Goal: Task Accomplishment & Management: Use online tool/utility

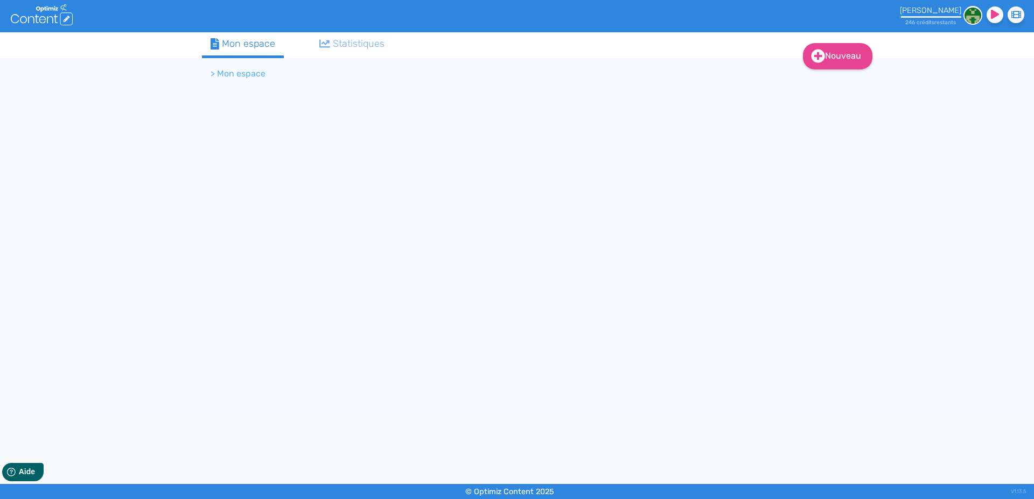
click at [238, 70] on li "> Mon espace" at bounding box center [238, 73] width 55 height 13
click at [55, 82] on div "Nouveau Contenu Dossier Mon espace Statistiques > Mon espace" at bounding box center [517, 222] width 1034 height 380
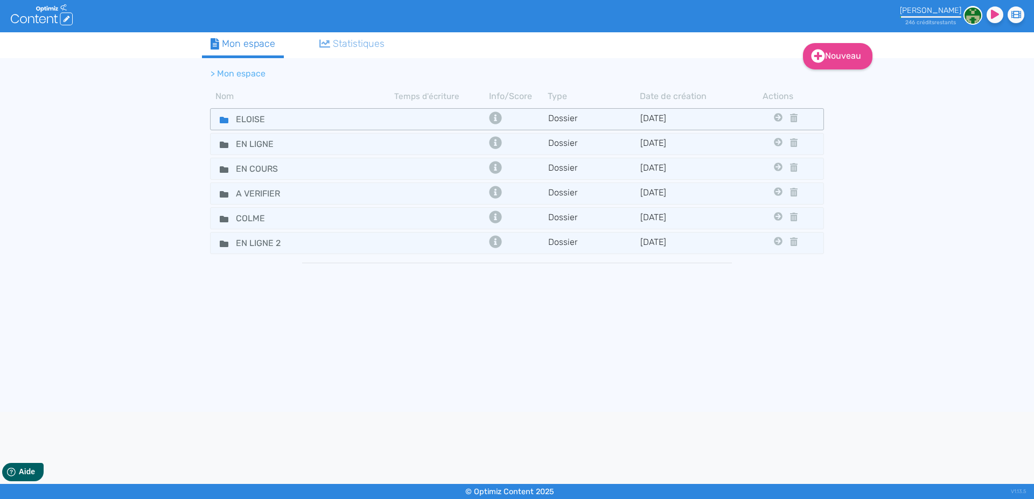
click at [222, 123] on icon at bounding box center [224, 120] width 9 height 6
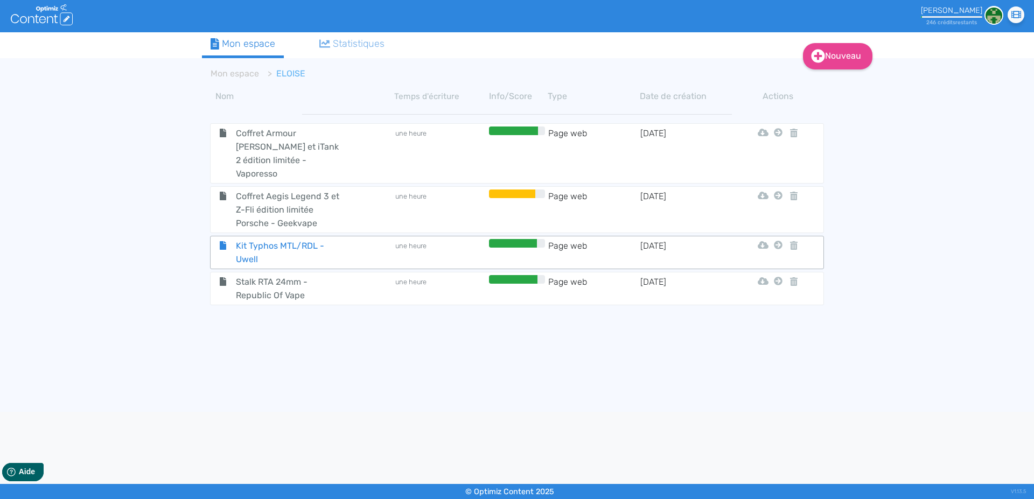
click at [271, 239] on span "Kit Typhos MTL/RDL - Uwell" at bounding box center [288, 252] width 121 height 27
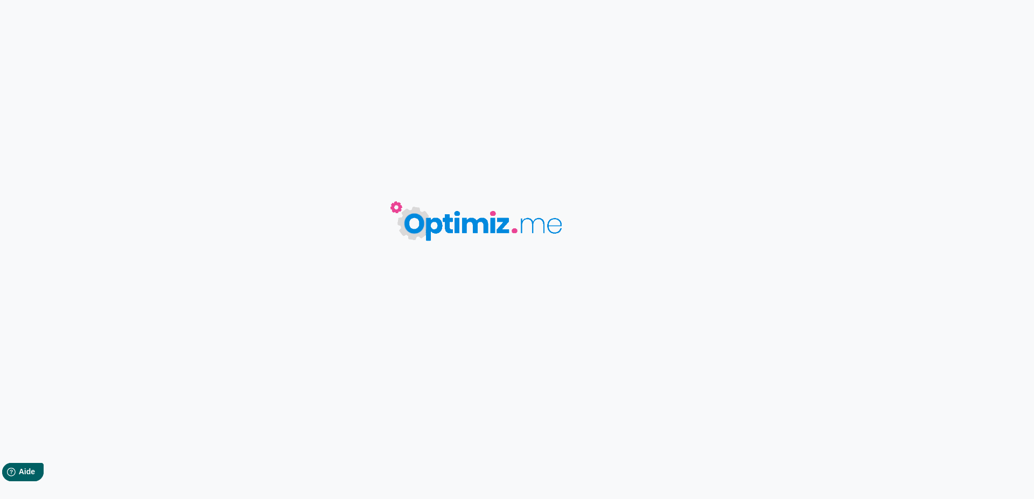
type input "Kit Typhos MTL/RDL - Uwell"
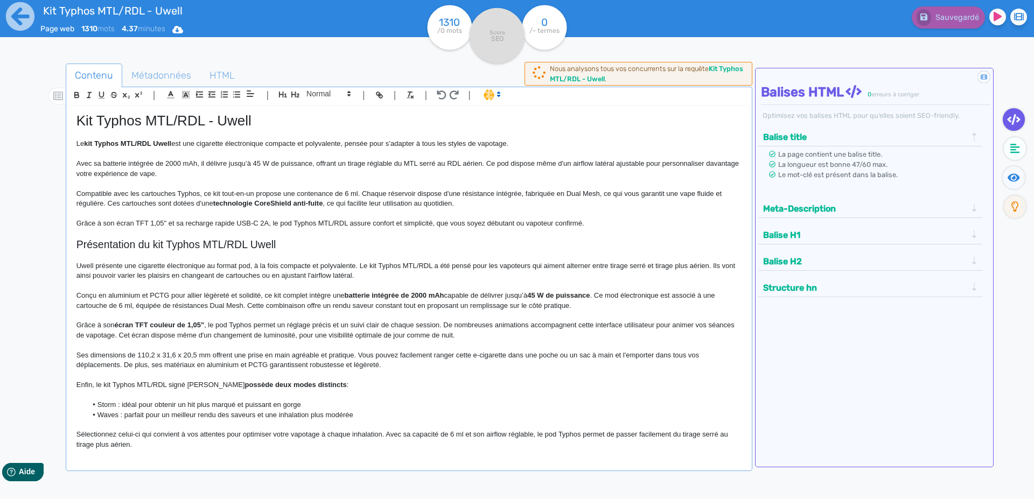
click at [401, 198] on p "Compatible avec les cartouches Typhos, ce kit tout-en-un propose une contenance…" at bounding box center [408, 199] width 665 height 20
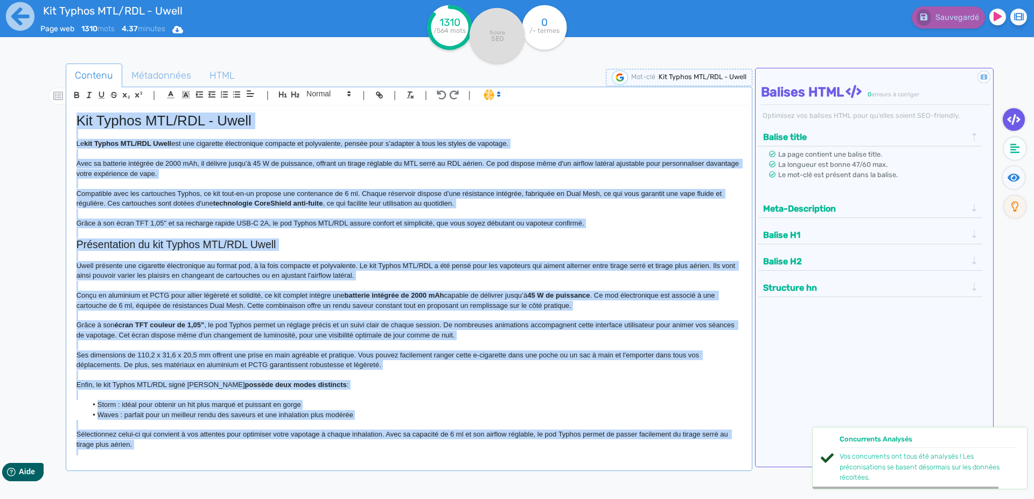
copy div "Lor Ipsumd SIT/AME - Conse Ad eli Seddoe TEM/INC Utlab etd mag aliquaeni admini…"
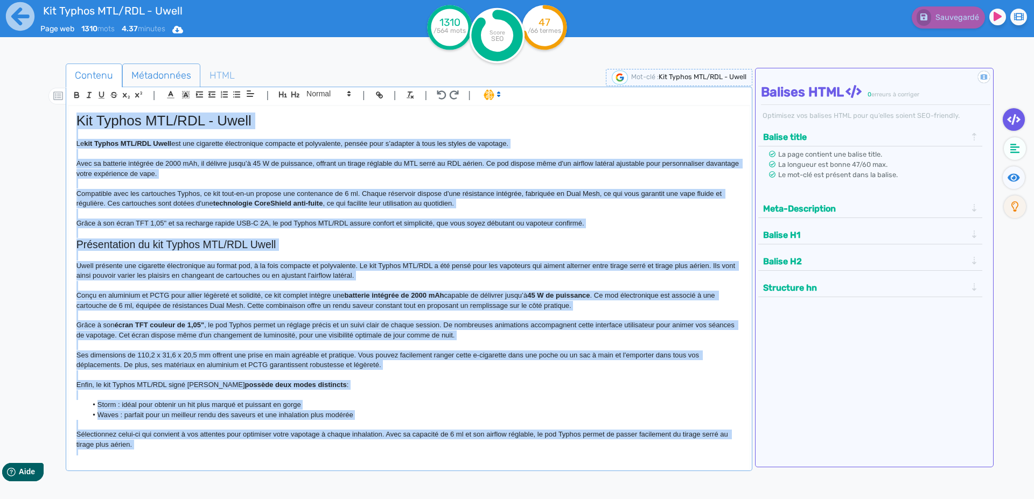
click at [148, 72] on span "Métadonnées" at bounding box center [161, 75] width 77 height 29
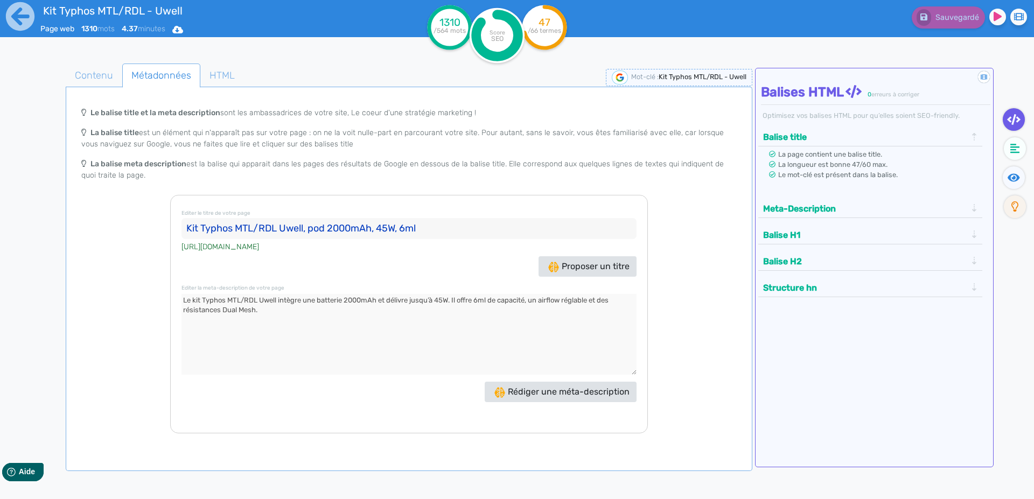
click at [244, 228] on input "Kit Typhos MTL/RDL Uwell, pod 2000mAh, 45W, 6ml" at bounding box center [409, 229] width 455 height 22
drag, startPoint x: 348, startPoint y: 286, endPoint x: 342, endPoint y: 298, distance: 13.5
click at [346, 289] on div "Editer le titre de votre page Kit Typhos MTL/RDL Uwell, pod 2000mAh, 45W, 6ml […" at bounding box center [409, 314] width 478 height 239
click at [330, 306] on textarea at bounding box center [409, 334] width 455 height 81
click at [16, 22] on icon at bounding box center [20, 17] width 30 height 30
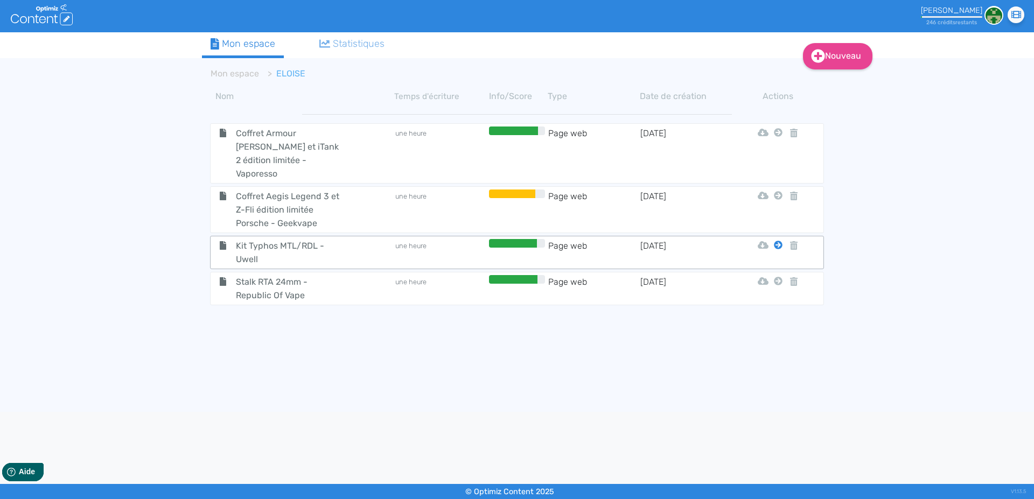
click at [780, 137] on icon at bounding box center [778, 132] width 9 height 9
click at [769, 259] on button "Mon Espace" at bounding box center [773, 258] width 93 height 17
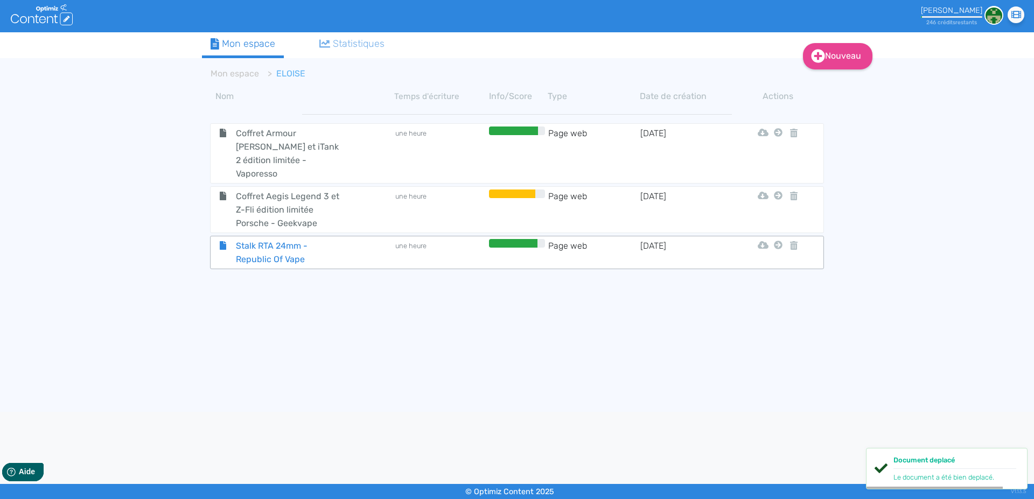
click at [252, 239] on span "Stalk RTA 24mm - Republic Of Vape" at bounding box center [288, 252] width 121 height 27
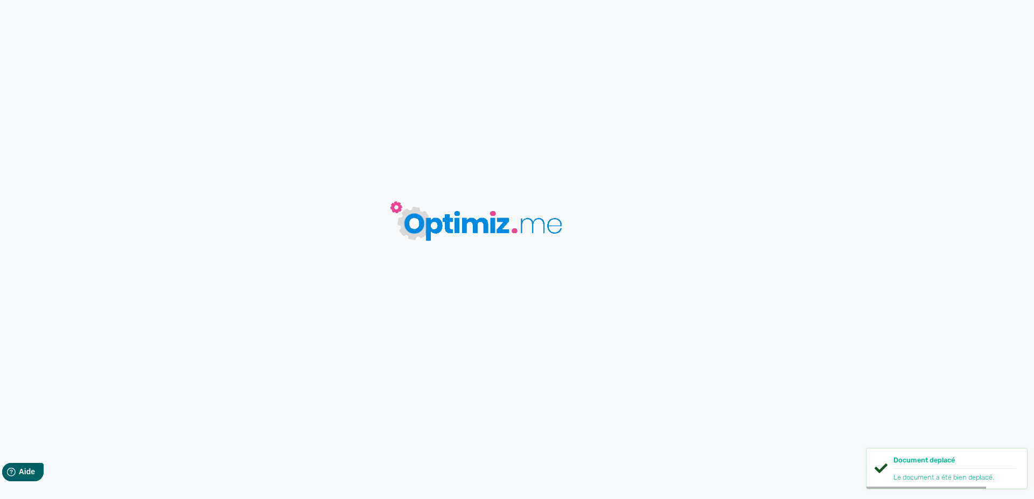
type input "Stalk RTA 24mm - Republic Of Vape"
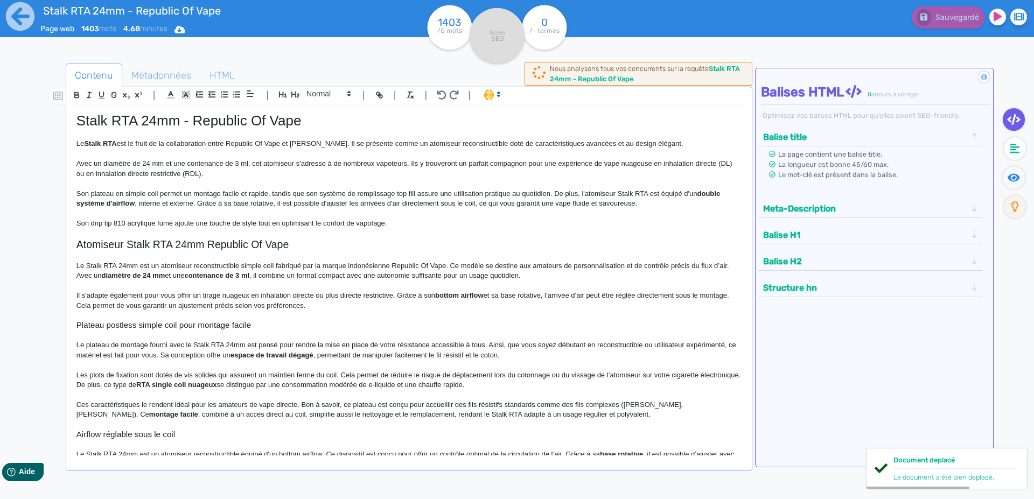
click at [187, 189] on p at bounding box center [408, 184] width 665 height 10
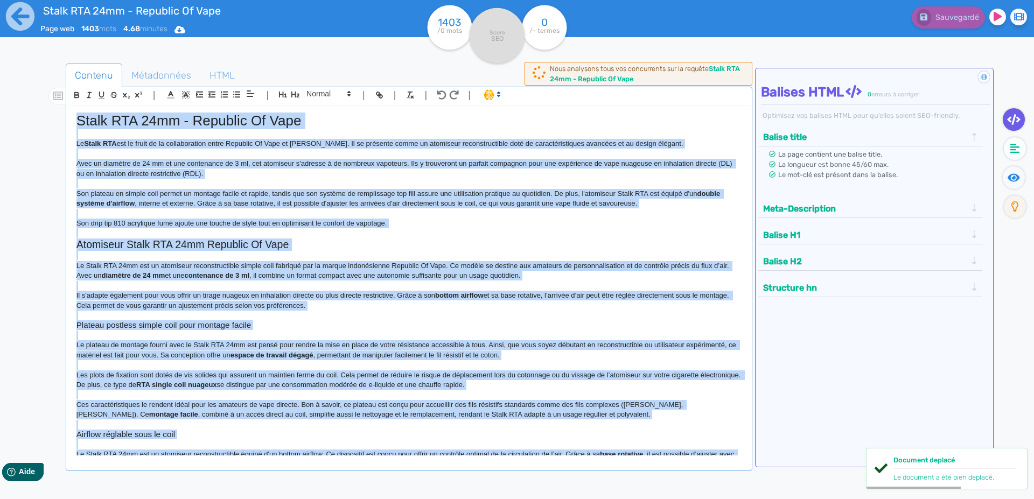
copy div "Lorem IPS 97do - Sitametc Ad Elit Se Doeiu TEM inc ut labor et do magnaaliquaen…"
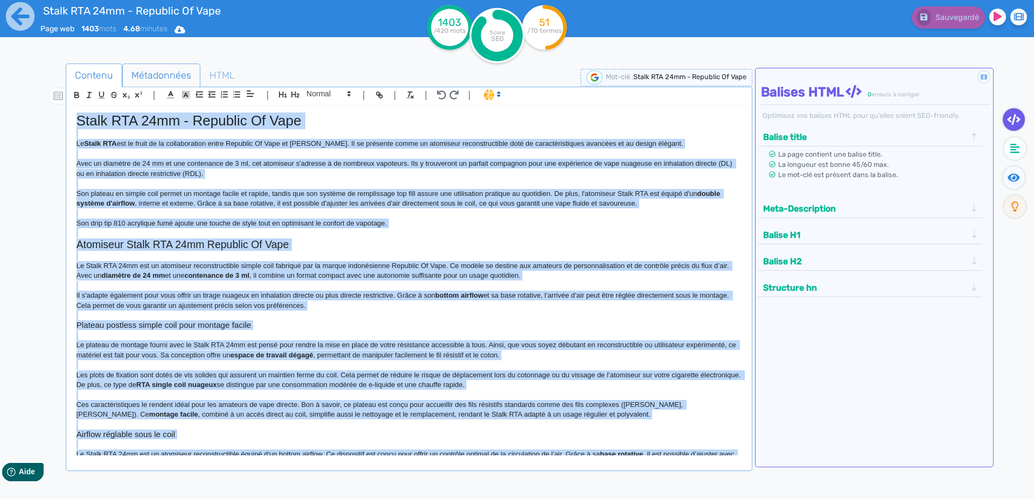
click at [158, 68] on span "Métadonnées" at bounding box center [161, 75] width 77 height 29
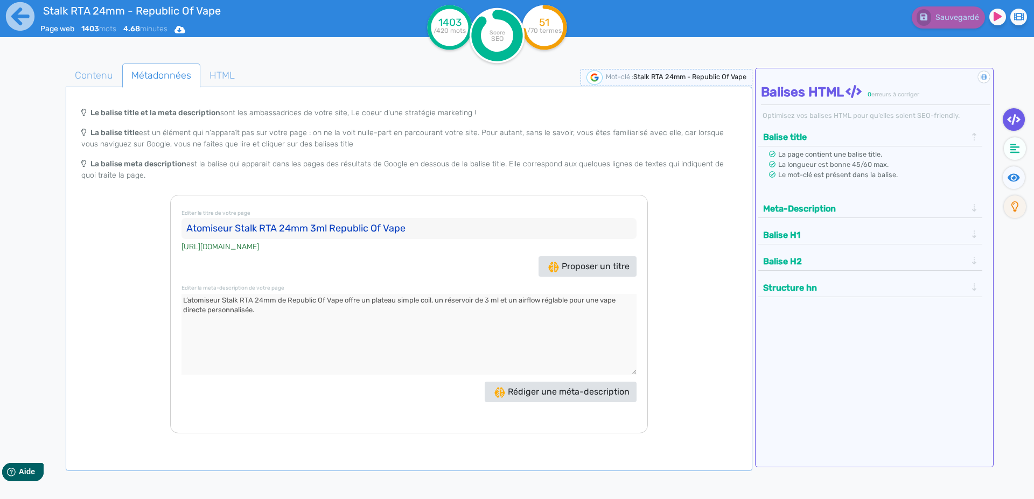
click at [216, 229] on input "Atomiseur Stalk RTA 24mm 3ml Republic Of Vape" at bounding box center [409, 229] width 455 height 22
click at [314, 331] on textarea at bounding box center [409, 334] width 455 height 81
click at [15, 11] on icon at bounding box center [20, 16] width 29 height 29
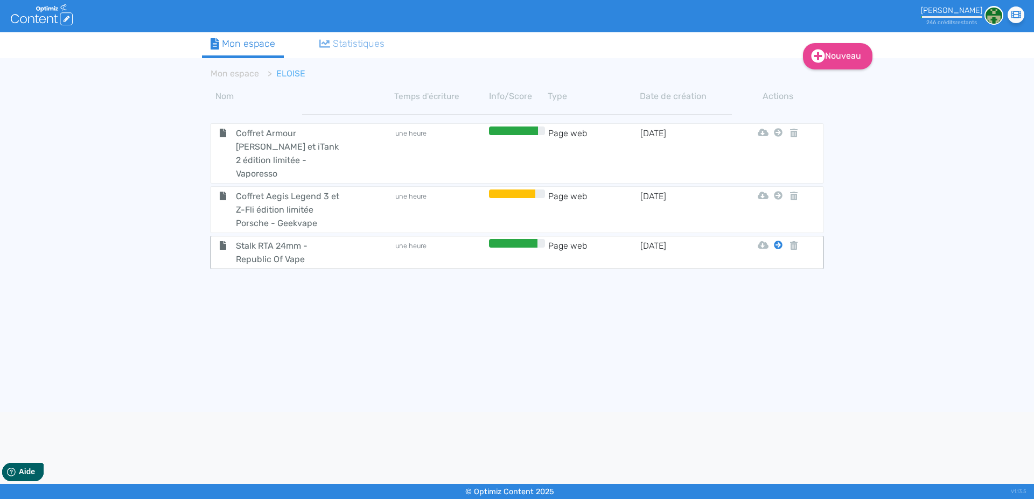
click at [778, 137] on icon at bounding box center [778, 132] width 9 height 9
click at [770, 258] on tbody "Coffret Armour Max et iTank 2 édition limitée - Vaporesso une heure Page web [D…" at bounding box center [517, 256] width 630 height 300
click at [781, 137] on icon at bounding box center [778, 132] width 9 height 9
click at [771, 259] on button "Mon Espace" at bounding box center [773, 258] width 93 height 17
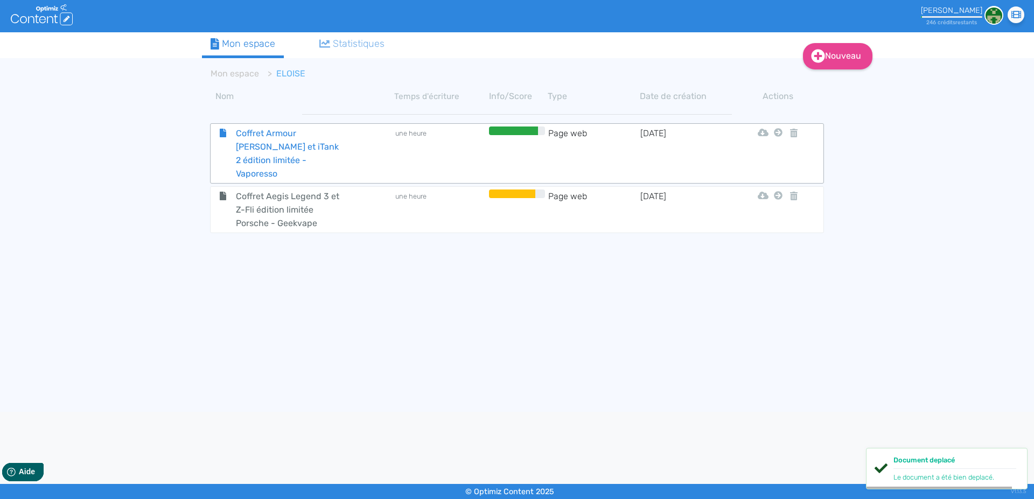
click at [246, 138] on span "Coffret Armour [PERSON_NAME] et iTank 2 édition limitée - Vaporesso" at bounding box center [288, 154] width 121 height 54
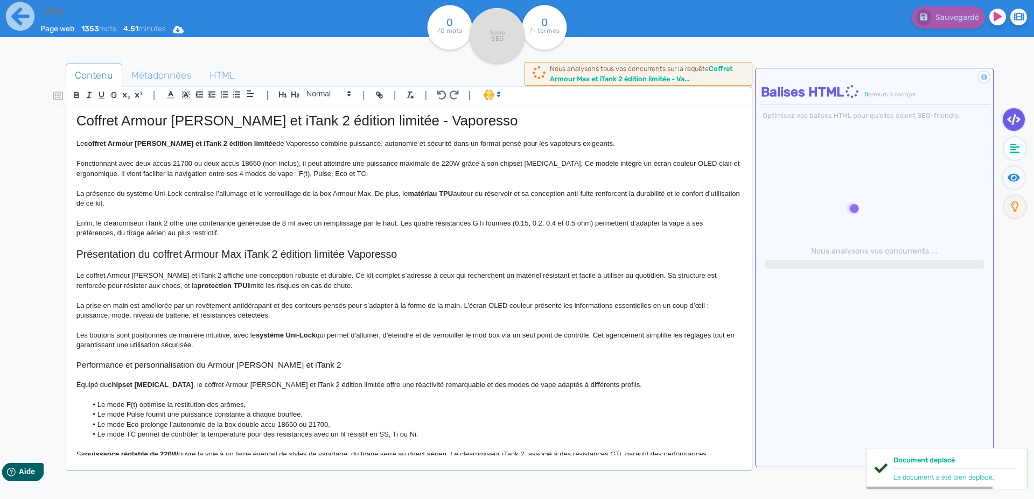
type input "Coffret Armour [PERSON_NAME] et iTank 2 édition limitée - Vaporesso"
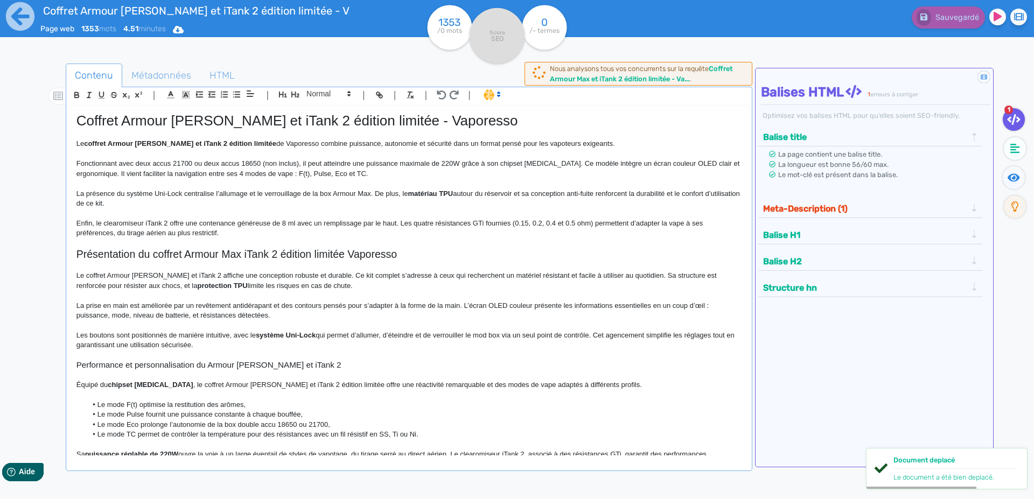
click at [98, 220] on p "Enfin, le clearomiseur iTank 2 offre une contenance généreuse de 8 ml avec un r…" at bounding box center [408, 229] width 665 height 20
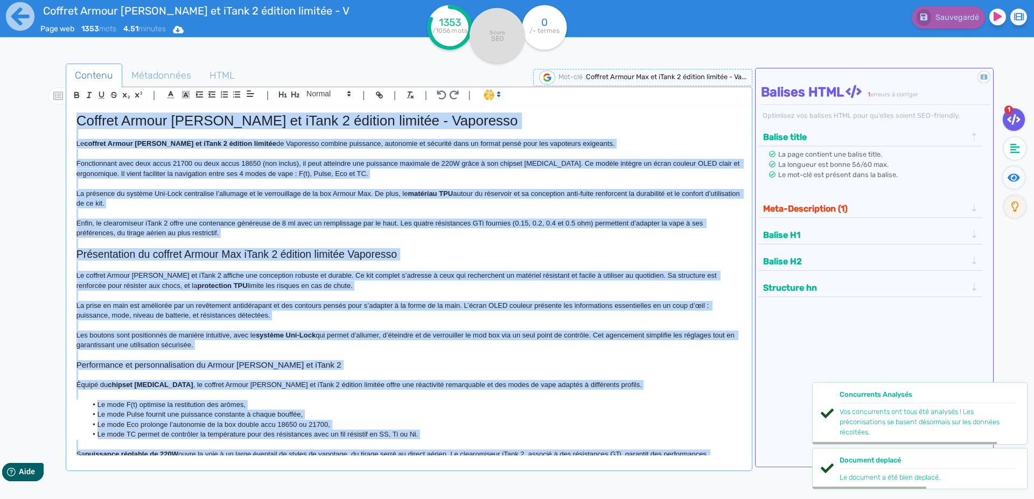
copy div "Loremip Dolors Ame co aDipi 4 elitsed doeiusm - Temporinc Ut laboree Dolore Mag…"
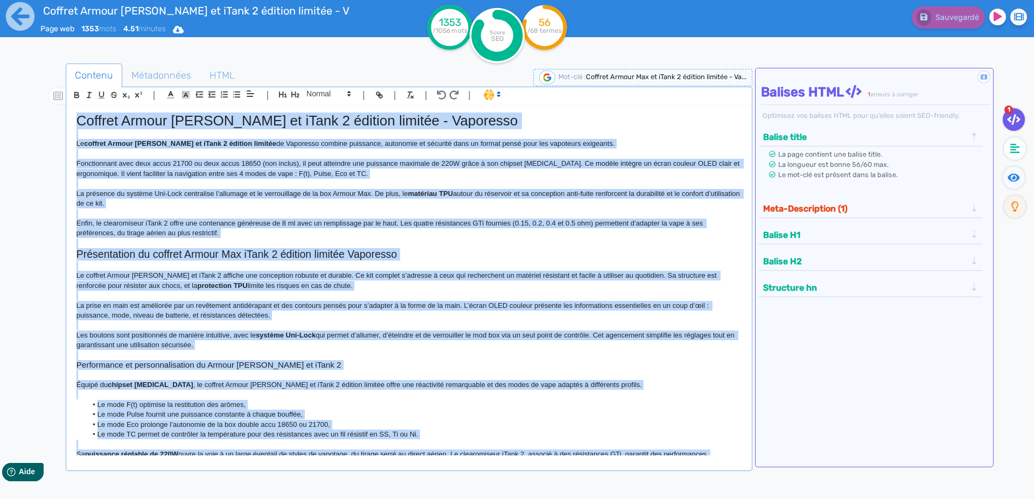
click at [250, 184] on p at bounding box center [408, 184] width 665 height 10
copy div "Loremip Dolors Ame co aDipi 4 elitsed doeiusm - Temporinc Ut laboree Dolore Mag…"
click at [146, 79] on span "Métadonnées" at bounding box center [161, 75] width 77 height 29
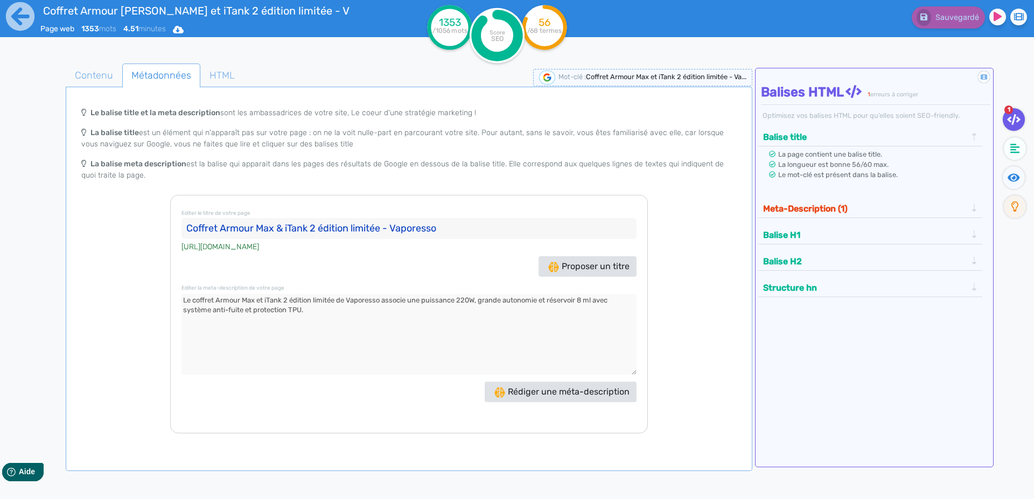
click at [222, 229] on input "Coffret Armour Max & iTank 2 édition limitée - Vaporesso" at bounding box center [409, 229] width 455 height 22
click at [344, 330] on textarea at bounding box center [409, 334] width 455 height 81
click at [5, 19] on div "Coffret Armour Max et iTank 2 édition limitée - Vaporesso Page web 1353 mots 4.…" at bounding box center [207, 26] width 414 height 53
click at [22, 22] on icon at bounding box center [20, 16] width 29 height 29
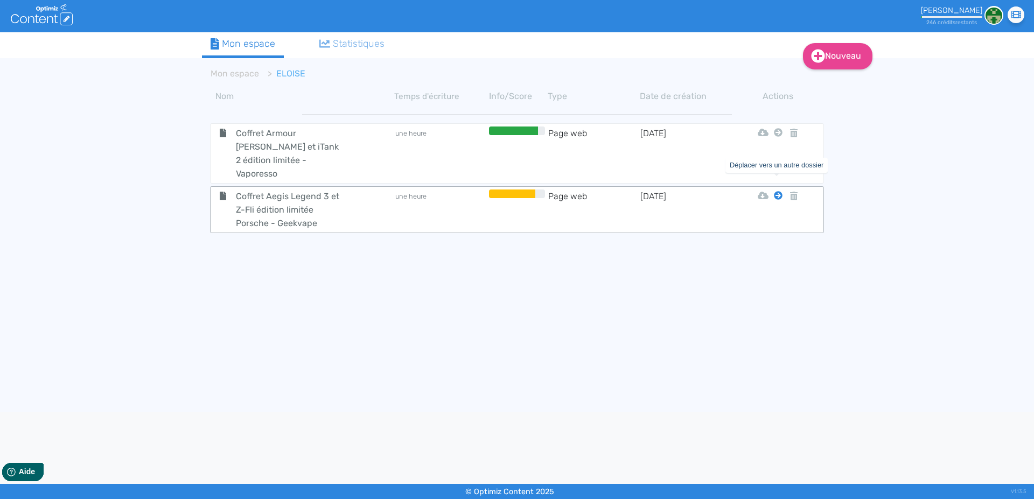
click at [779, 191] on icon at bounding box center [778, 195] width 9 height 9
click at [778, 129] on icon at bounding box center [778, 132] width 9 height 9
click at [778, 157] on button "Mon Espace" at bounding box center [773, 159] width 93 height 17
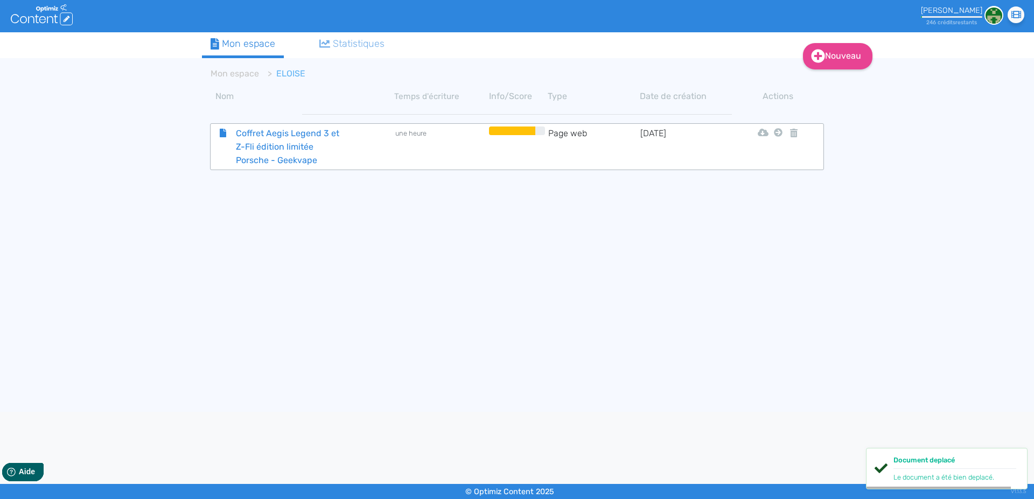
click at [282, 147] on span "Coffret Aegis Legend 3 et Z-Fli édition limitée Porsche - Geekvape" at bounding box center [288, 147] width 121 height 40
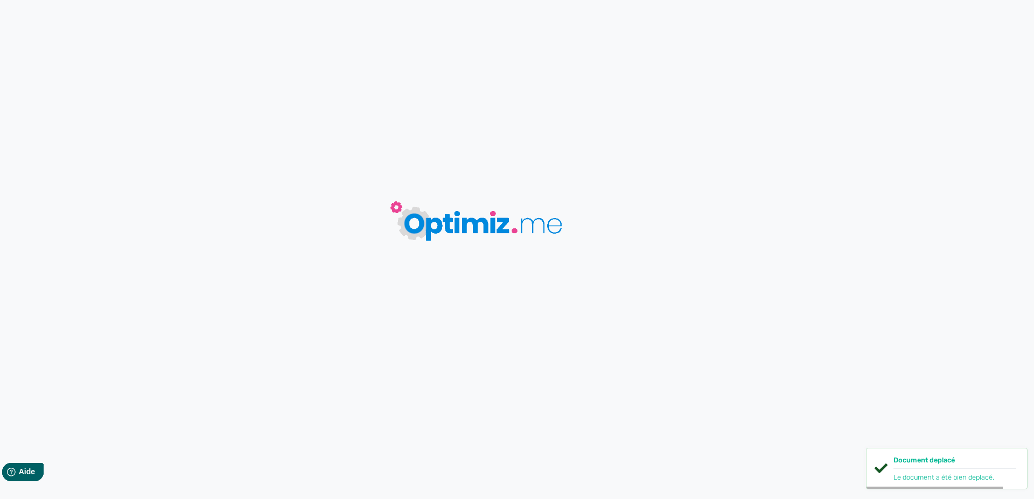
type input "Coffret Aegis Legend 3 et Z-Fli édition limitée Porsche - Geekvape"
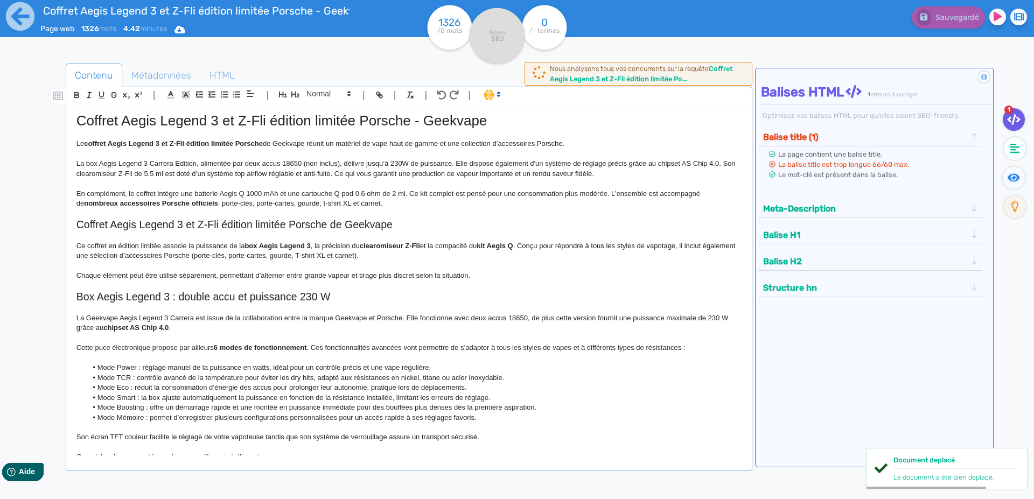
click at [232, 219] on h2 "Coffret Aegis Legend 3 et Z-Fli édition limitée Porsche de Geekvape" at bounding box center [408, 225] width 665 height 12
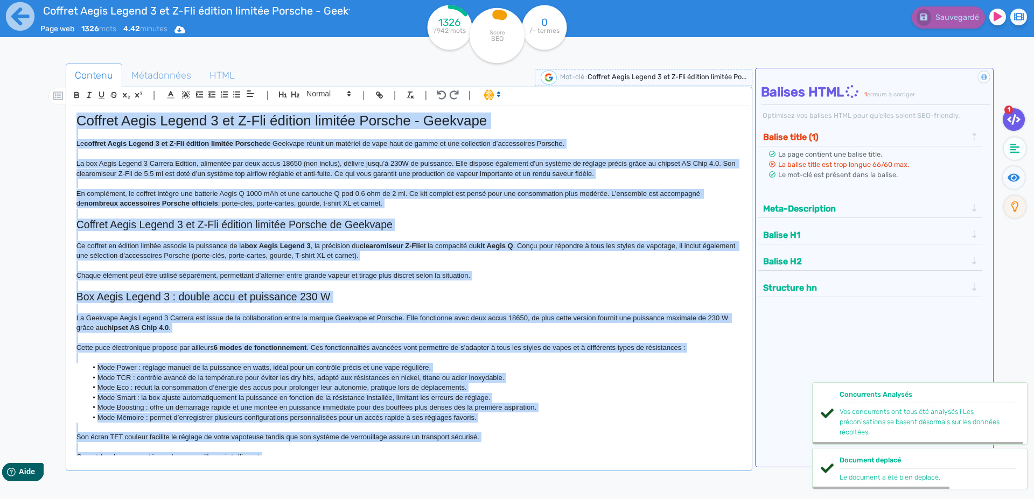
copy div "Loremip Dolor Sitame 0 co A-Eli seddoei tempori Utlabor - Etdolore Ma aliquae A…"
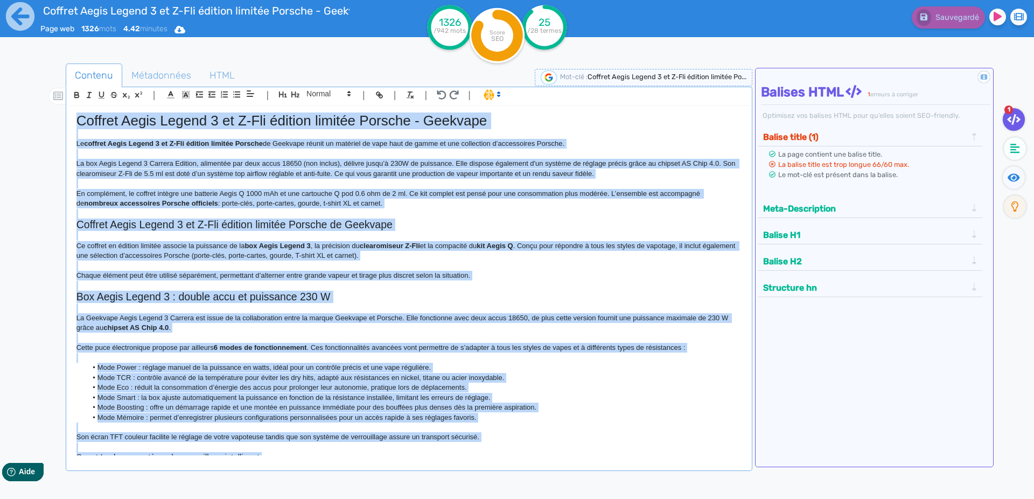
copy div "Loremip Dolor Sitame 0 co A-Eli seddoei tempori Utlabor - Etdolore Ma aliquae A…"
click at [165, 73] on span "Métadonnées" at bounding box center [161, 75] width 77 height 29
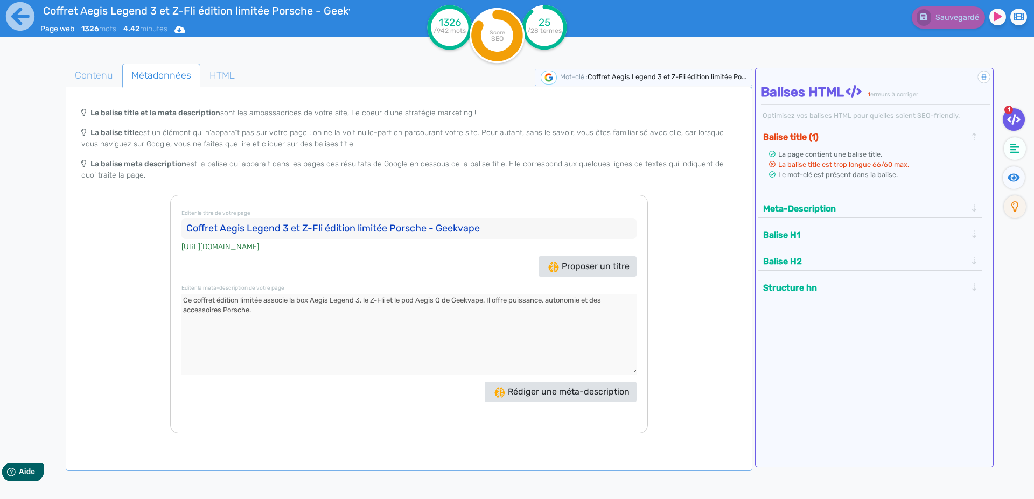
click at [221, 226] on input "Coffret Aegis Legend 3 et Z-Fli édition limitée Porsche - Geekvape" at bounding box center [409, 229] width 455 height 22
click at [311, 304] on textarea at bounding box center [409, 334] width 455 height 81
click at [29, 15] on icon at bounding box center [20, 17] width 30 height 30
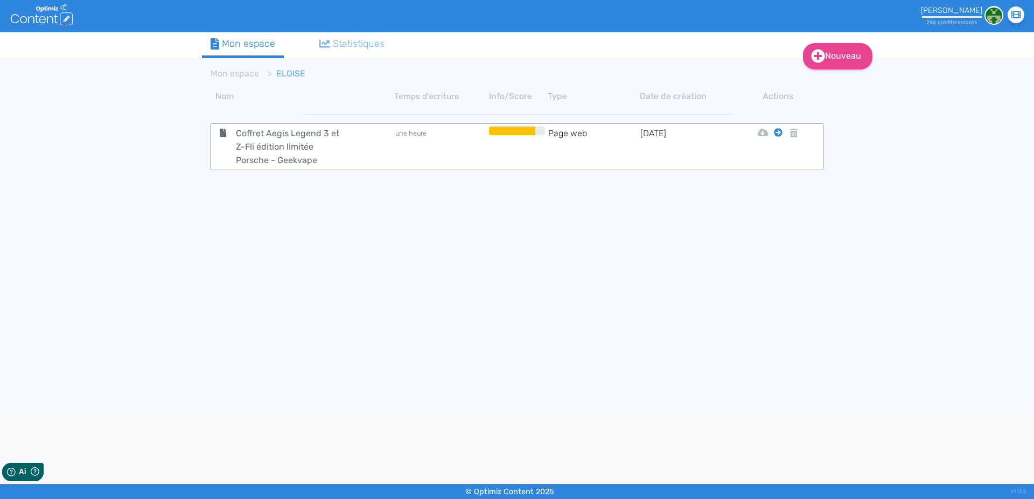
click at [776, 135] on icon at bounding box center [778, 132] width 9 height 9
click at [771, 160] on button "Mon Espace" at bounding box center [773, 159] width 93 height 17
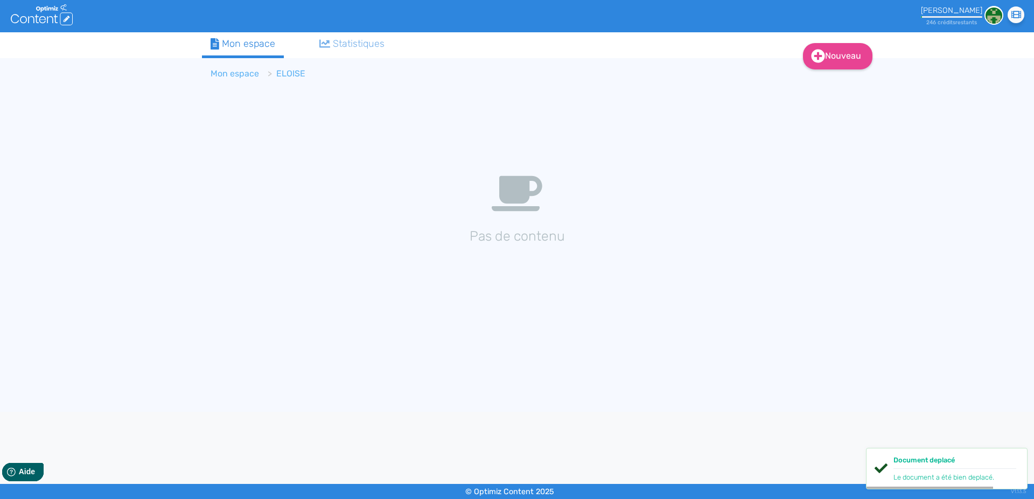
click at [239, 73] on link "Mon espace" at bounding box center [235, 73] width 48 height 10
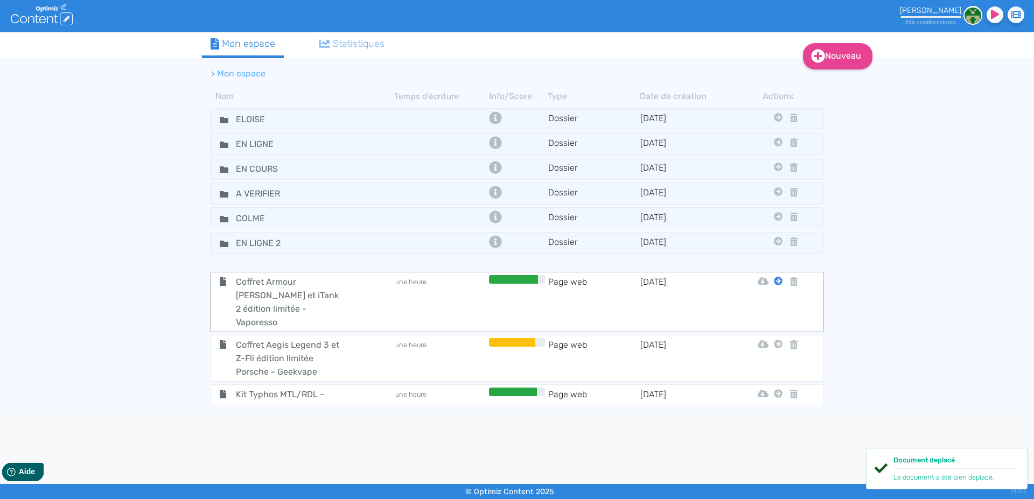
click at [774, 282] on icon at bounding box center [778, 281] width 9 height 9
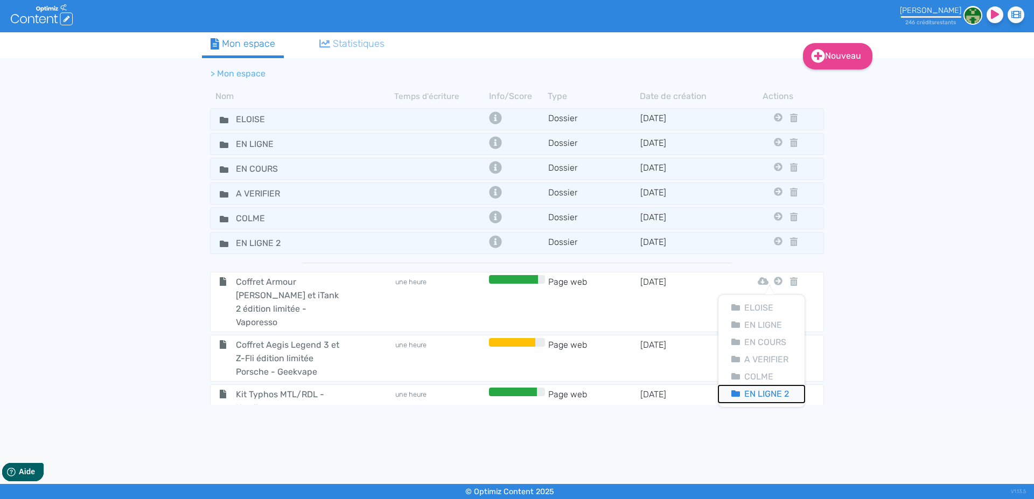
click at [772, 392] on button "En Ligne 2" at bounding box center [762, 394] width 86 height 17
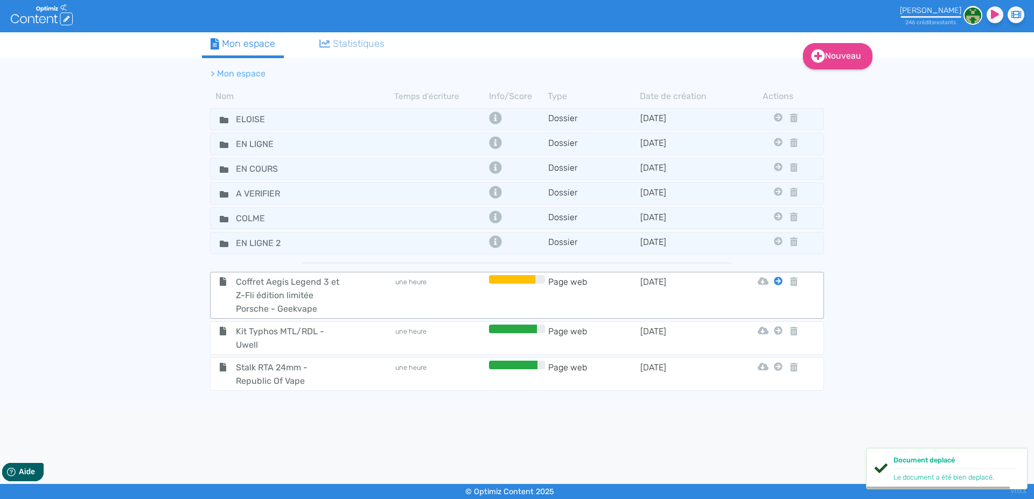
click at [778, 281] on icon at bounding box center [778, 281] width 9 height 9
click at [776, 392] on button "En Ligne 2" at bounding box center [770, 394] width 86 height 17
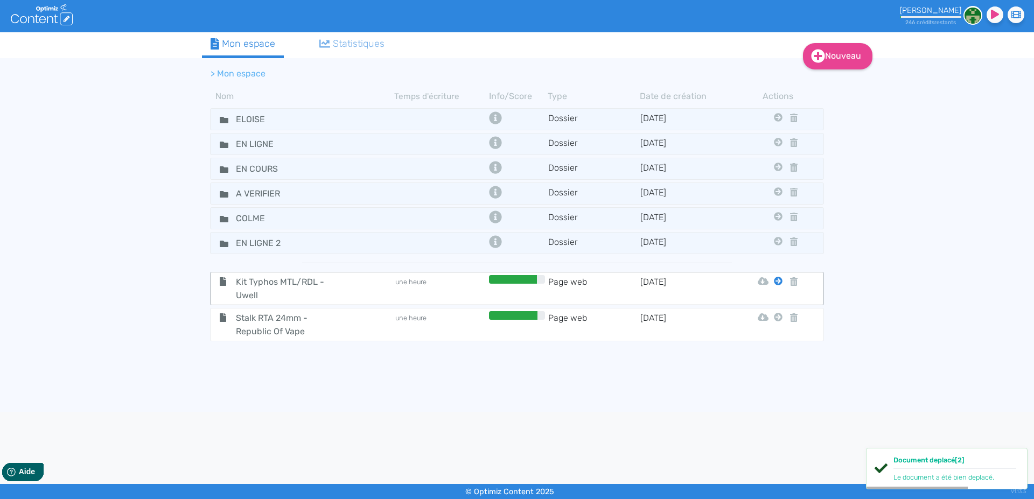
click at [777, 284] on icon at bounding box center [778, 281] width 9 height 9
click at [769, 391] on button "En Ligne 2" at bounding box center [770, 394] width 86 height 17
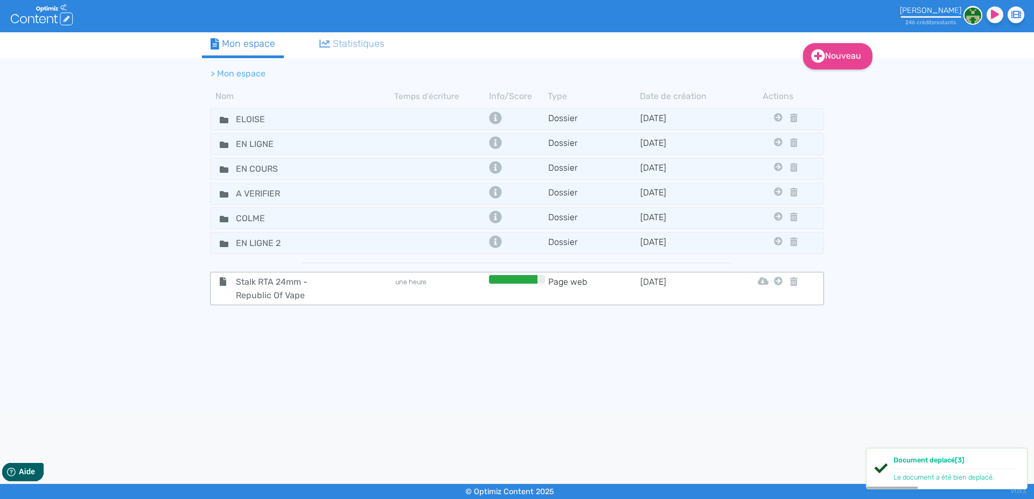
click at [777, 282] on icon at bounding box center [778, 281] width 9 height 9
drag, startPoint x: 762, startPoint y: 396, endPoint x: 763, endPoint y: 390, distance: 6.0
click at [763, 395] on button "En Ligne 2" at bounding box center [770, 394] width 86 height 17
